Goal: Task Accomplishment & Management: Complete application form

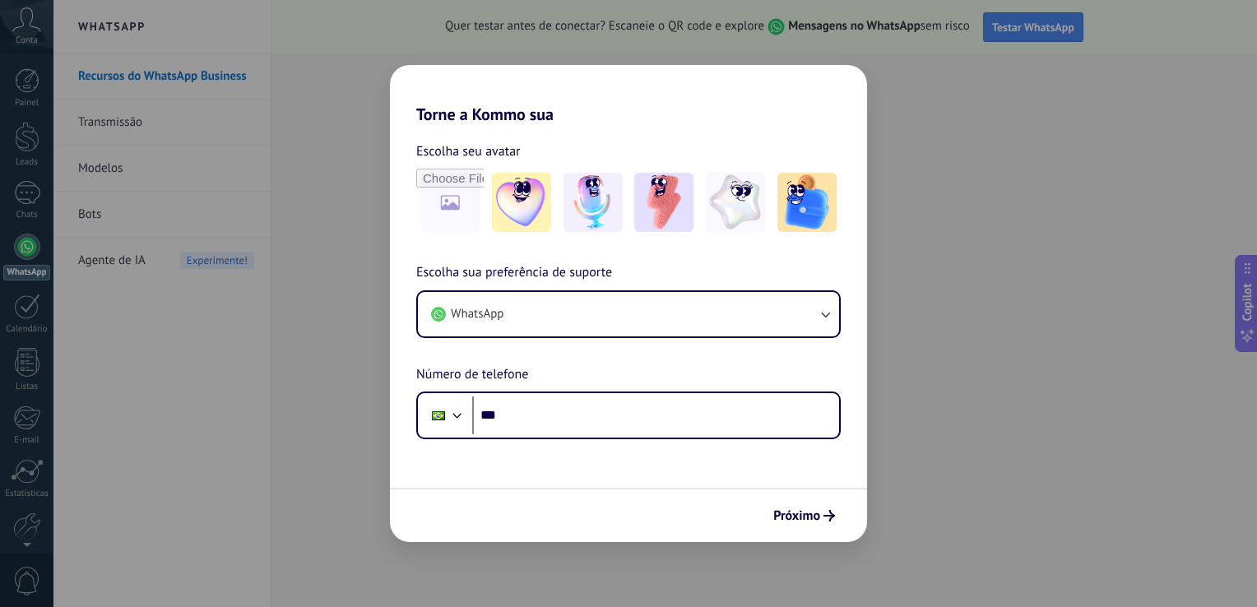
click at [269, 252] on div "Torne a Kommo sua Escolha seu avatar Escolha sua preferência de suporte WhatsAp…" at bounding box center [628, 303] width 1257 height 607
click at [819, 521] on span "Próximo" at bounding box center [796, 516] width 47 height 12
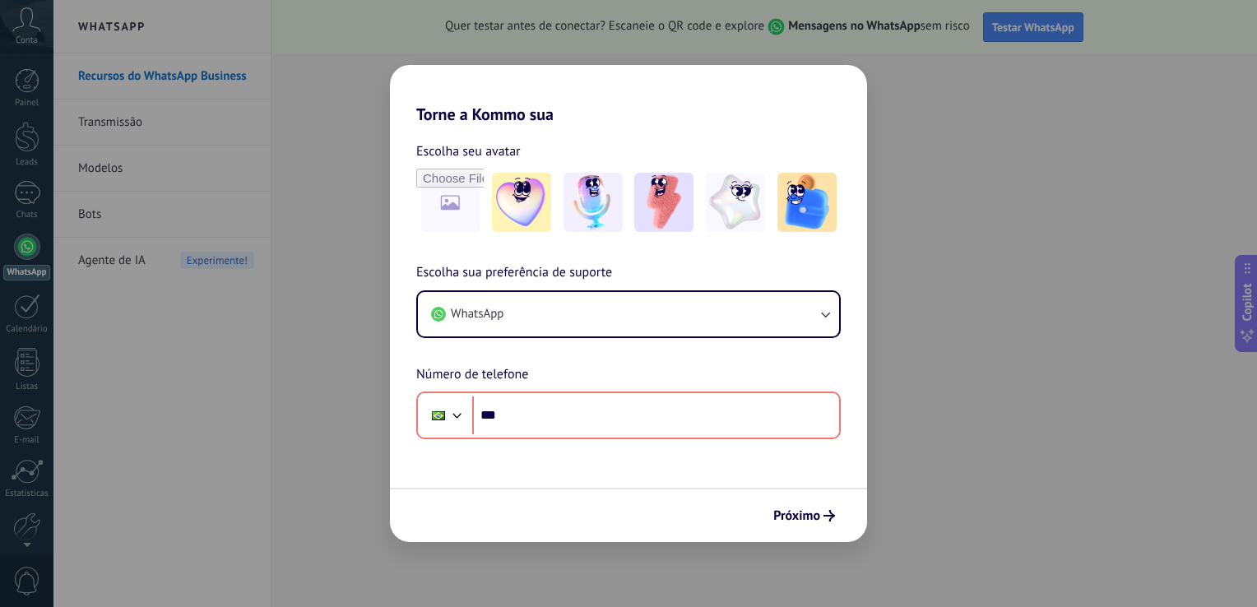
click at [92, 431] on div "Torne a Kommo sua Escolha seu avatar Escolha sua preferência de suporte WhatsAp…" at bounding box center [628, 303] width 1257 height 607
drag, startPoint x: 92, startPoint y: 431, endPoint x: 81, endPoint y: 394, distance: 38.5
click at [81, 394] on div "Torne a Kommo sua Escolha seu avatar Escolha sua preferência de suporte WhatsAp…" at bounding box center [628, 303] width 1257 height 607
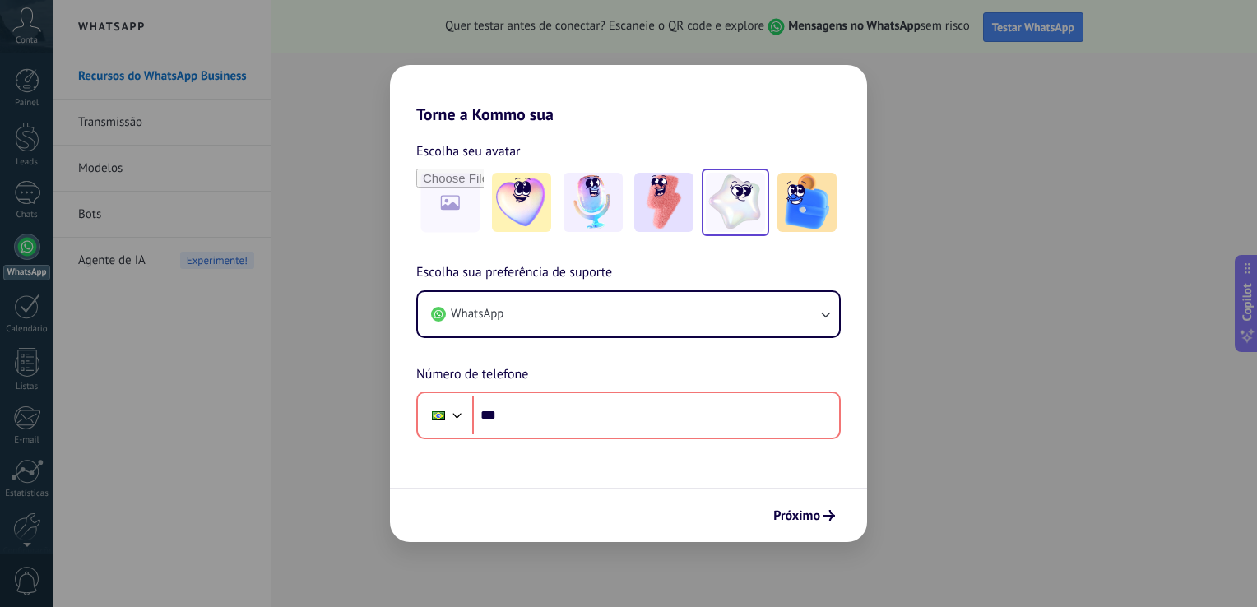
click at [729, 206] on img at bounding box center [735, 202] width 59 height 59
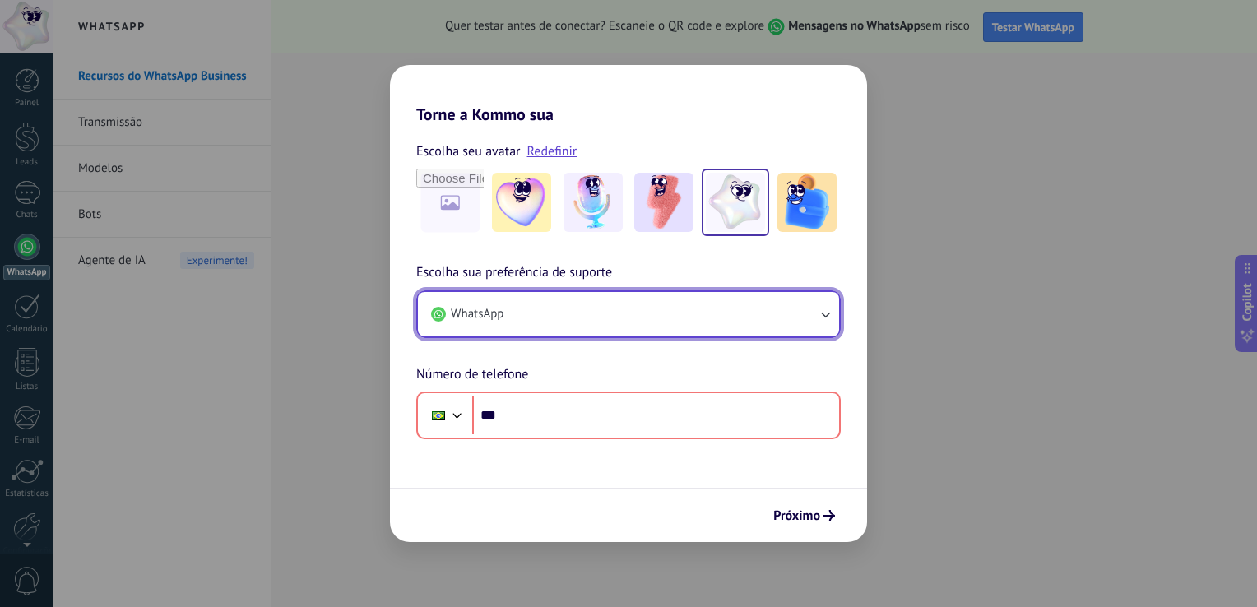
click at [651, 329] on button "WhatsApp" at bounding box center [628, 314] width 421 height 44
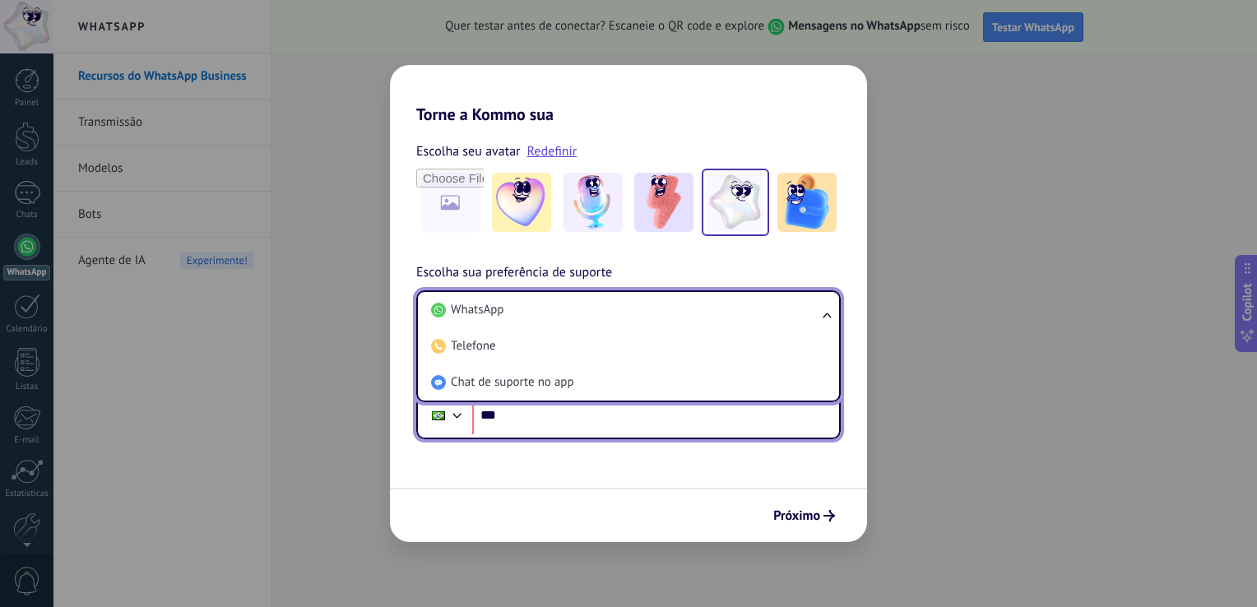
drag, startPoint x: 632, startPoint y: 426, endPoint x: 623, endPoint y: 429, distance: 10.4
click at [623, 429] on input "***" at bounding box center [655, 415] width 367 height 38
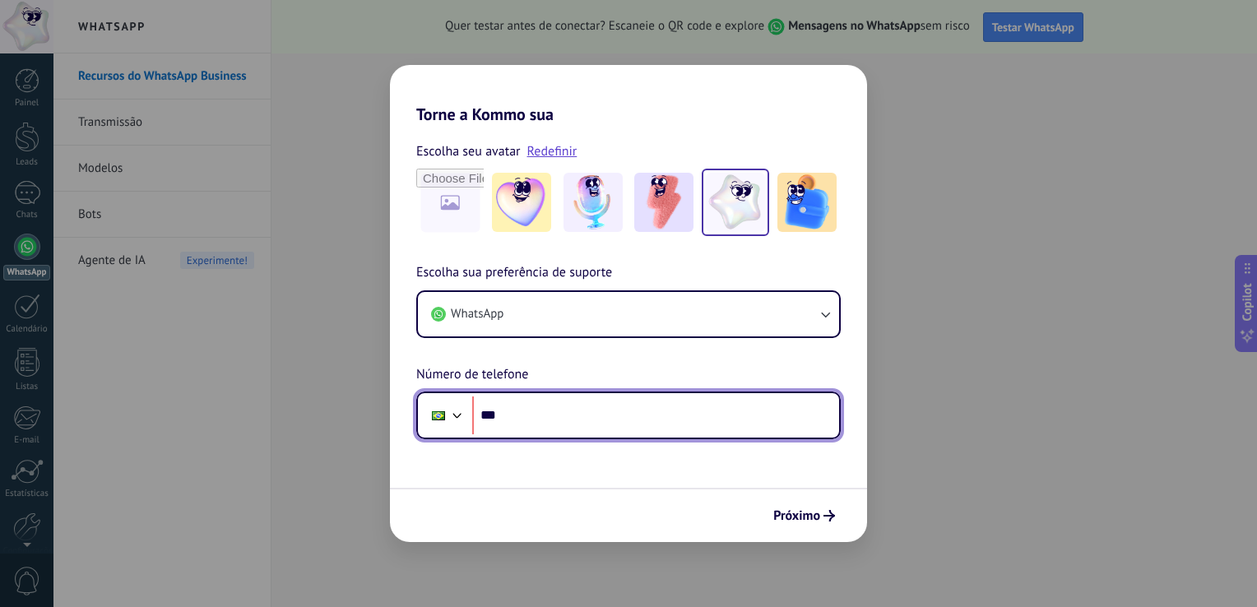
click at [623, 429] on input "***" at bounding box center [655, 415] width 367 height 38
click at [623, 419] on input "***" at bounding box center [655, 415] width 367 height 38
type input "**********"
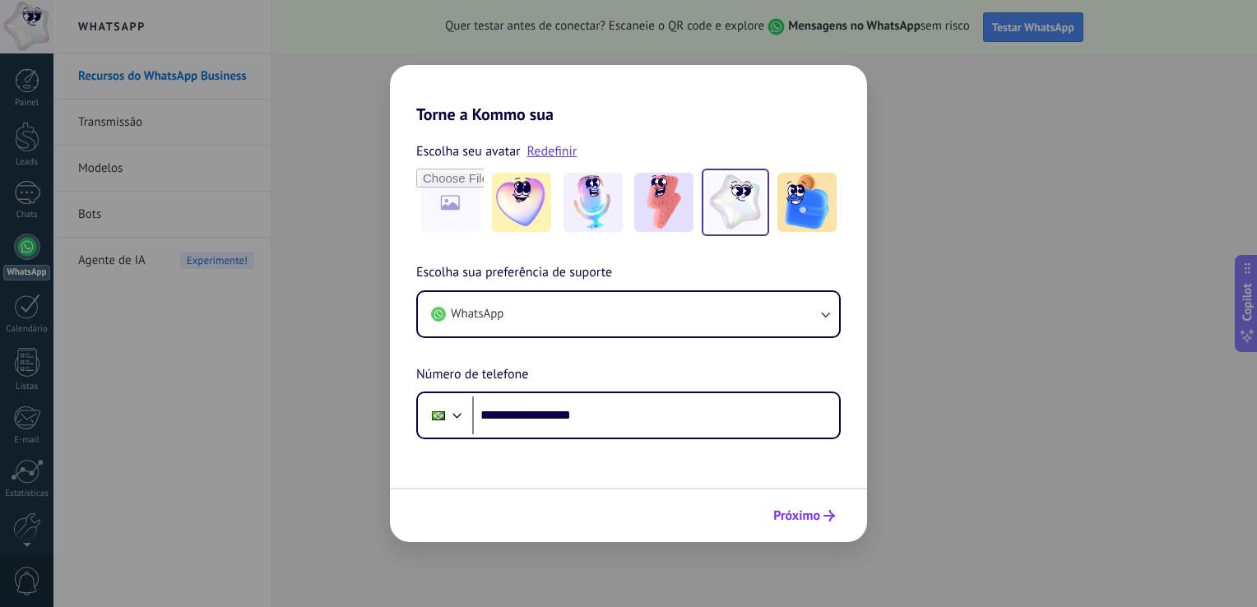
click at [806, 528] on button "Próximo" at bounding box center [804, 516] width 76 height 28
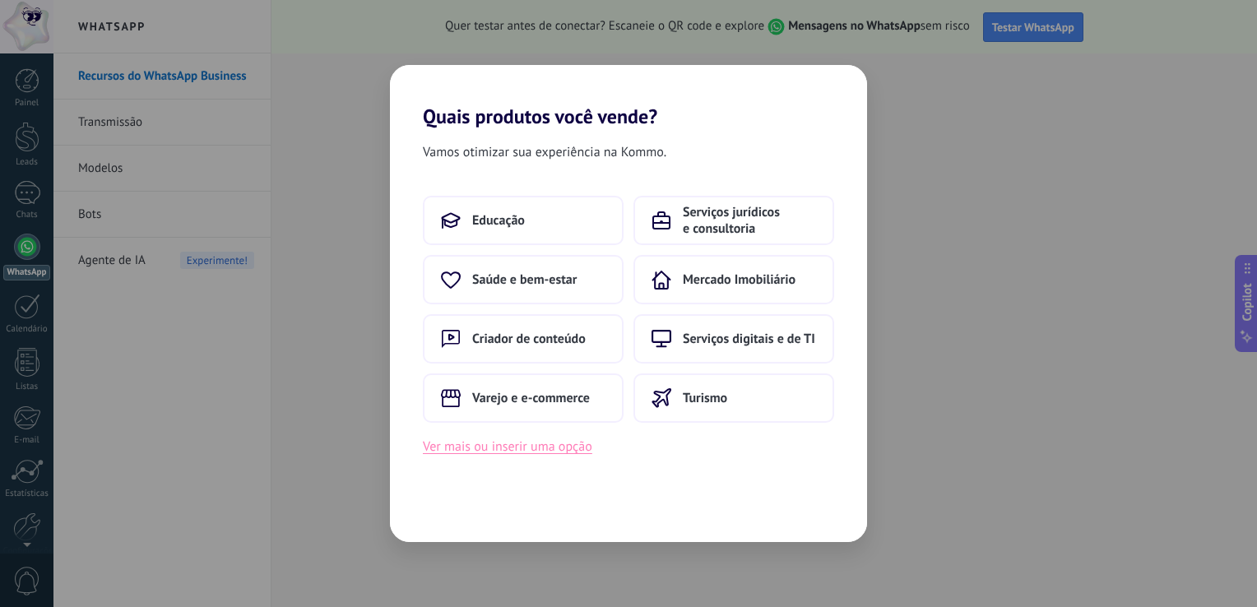
click at [557, 437] on button "Ver mais ou inserir uma opção" at bounding box center [507, 446] width 169 height 21
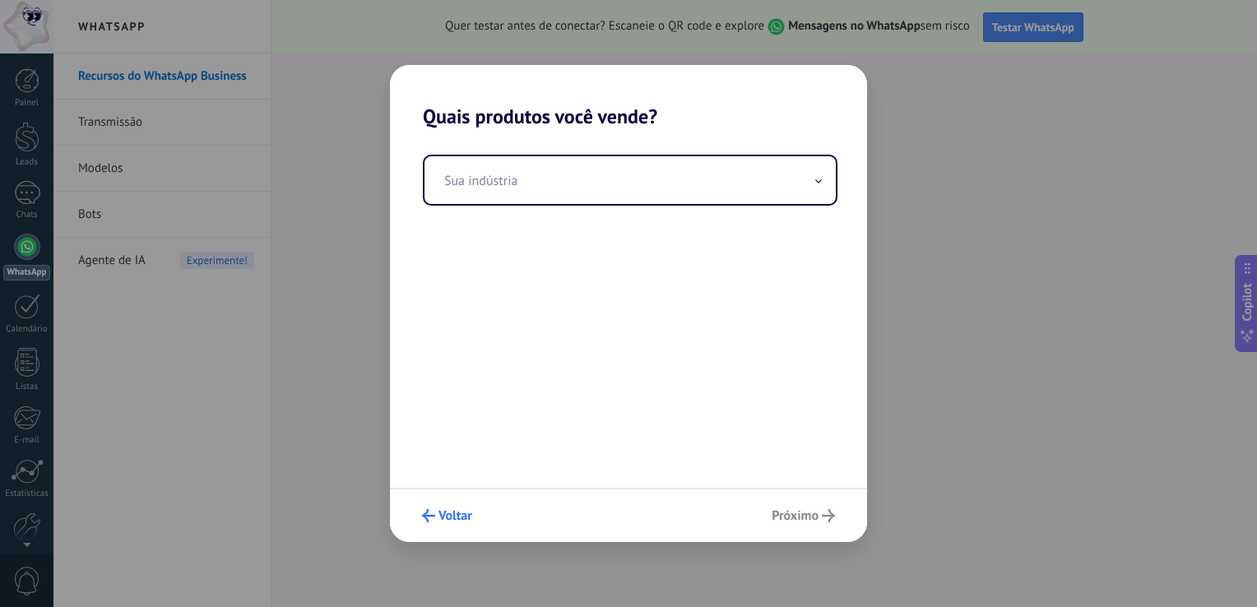
click at [428, 519] on icon "submit" at bounding box center [428, 515] width 13 height 13
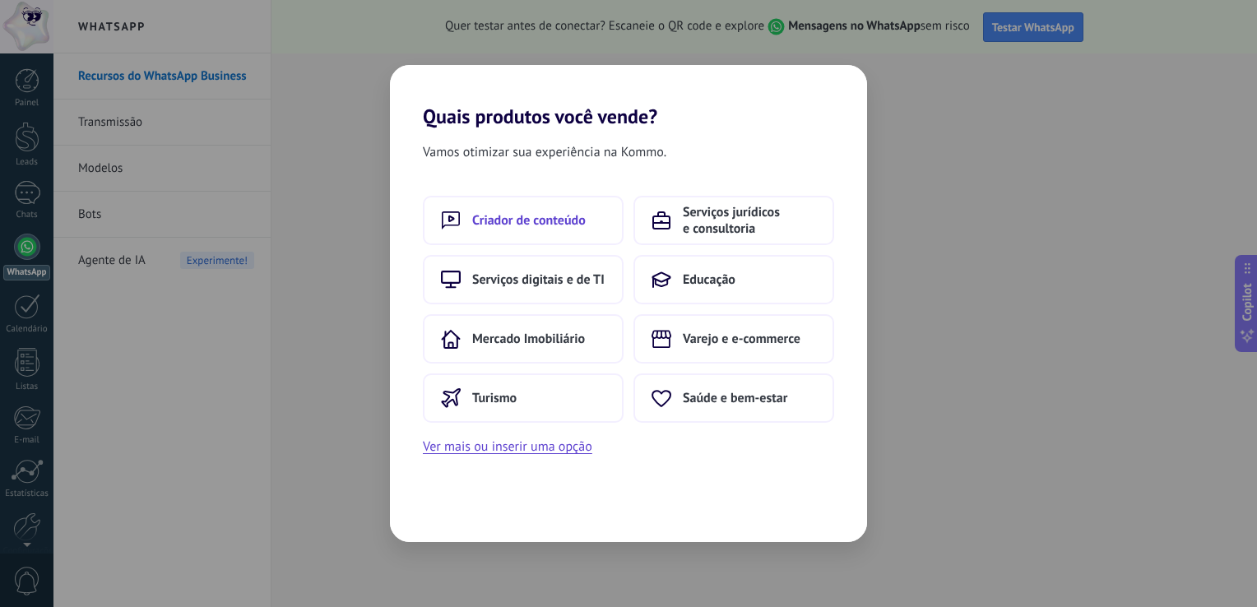
click at [457, 213] on icon at bounding box center [451, 221] width 20 height 20
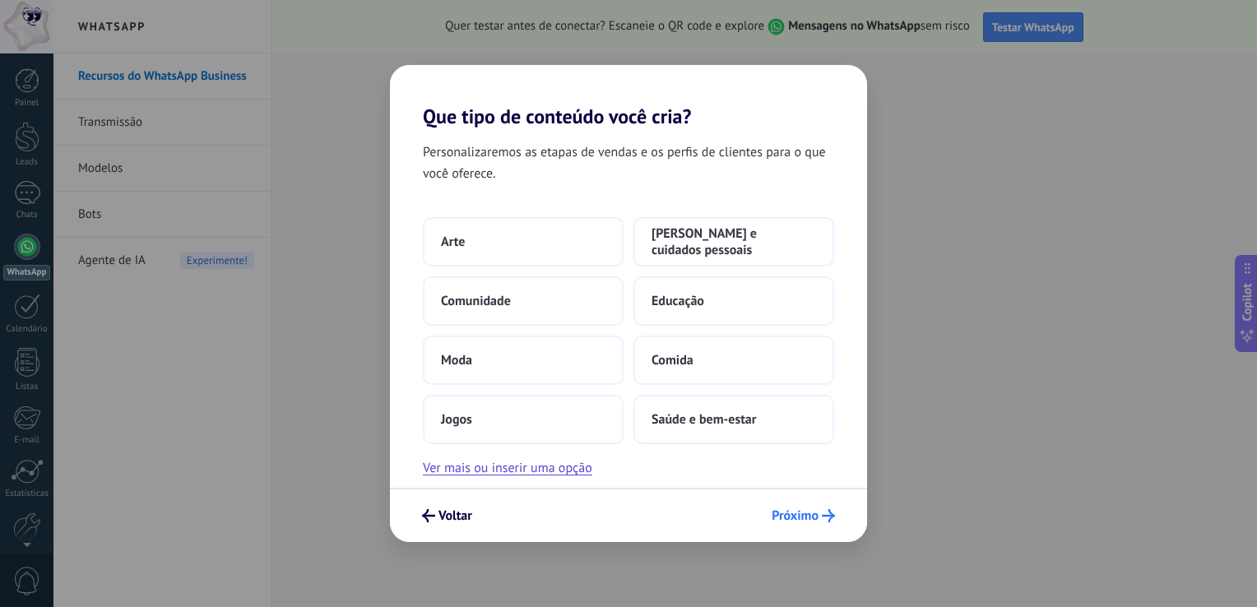
click at [793, 521] on span "Próximo" at bounding box center [794, 516] width 47 height 12
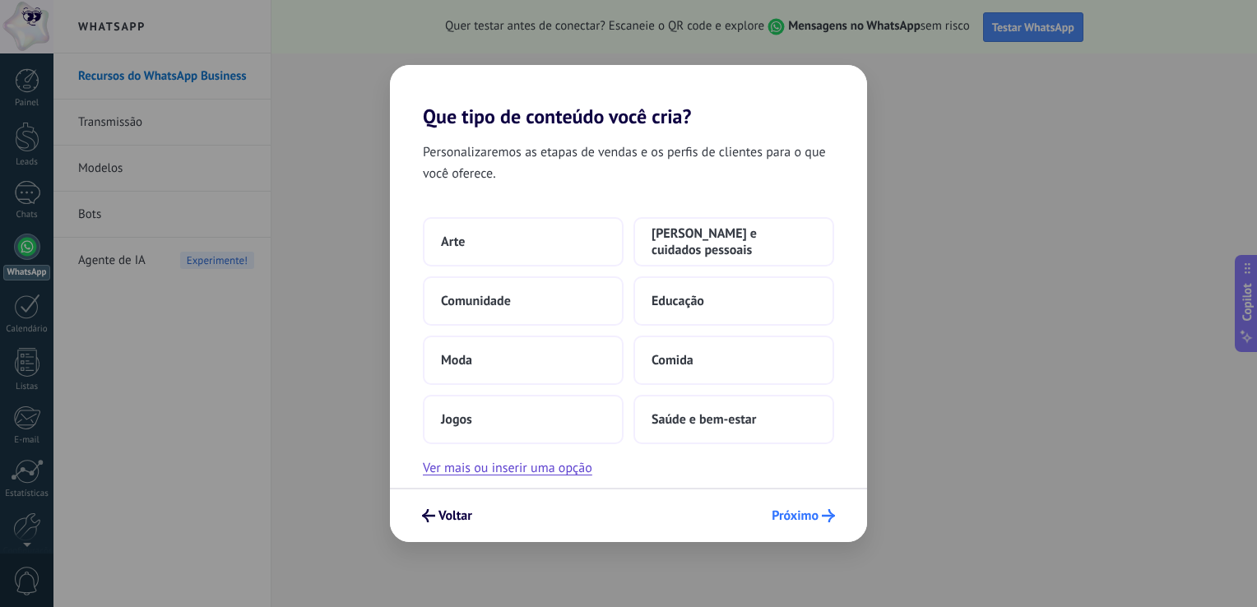
click at [793, 521] on span "Próximo" at bounding box center [794, 516] width 47 height 12
drag, startPoint x: 793, startPoint y: 521, endPoint x: 965, endPoint y: 469, distance: 179.5
click at [965, 469] on div "Que tipo de conteúdo você cria? Personalizaremos as etapas de vendas e os perfi…" at bounding box center [628, 303] width 1257 height 607
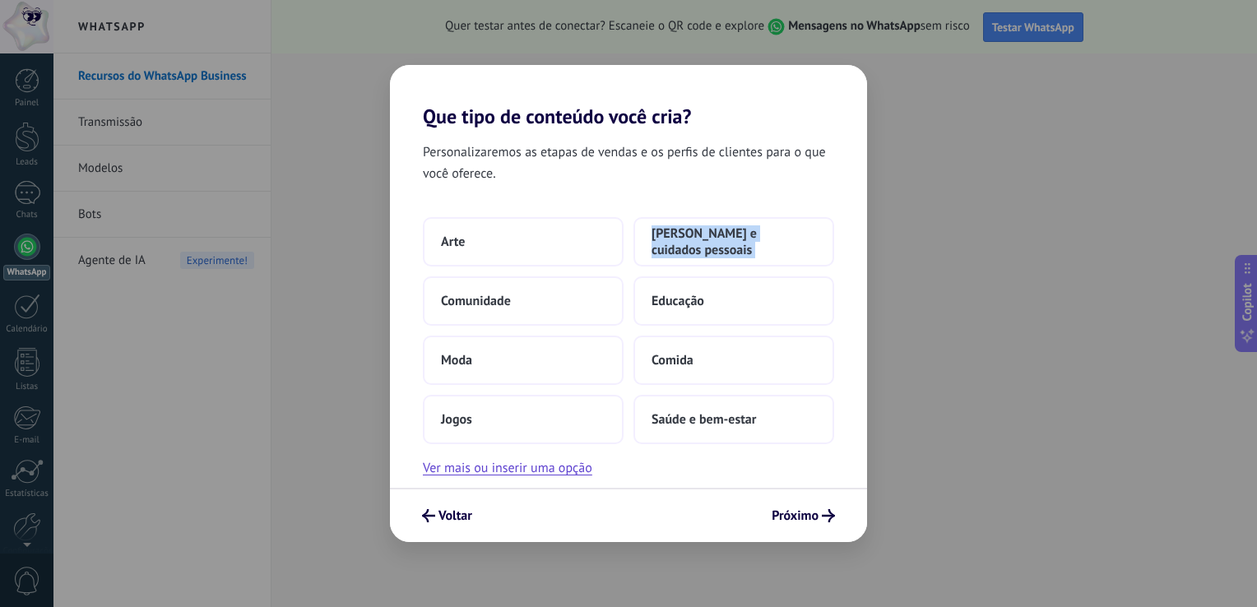
click at [965, 469] on div "Que tipo de conteúdo você cria? Personalizaremos as etapas de vendas e os perfi…" at bounding box center [628, 303] width 1257 height 607
